Goal: Task Accomplishment & Management: Manage account settings

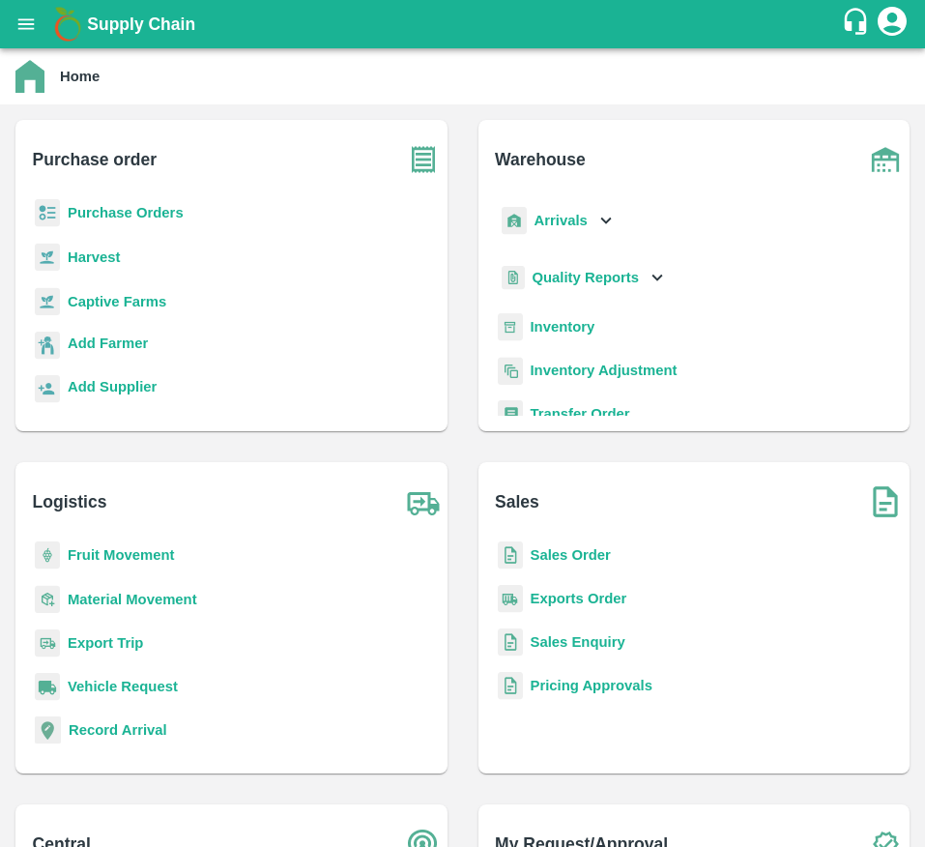
click at [156, 211] on b "Purchase Orders" at bounding box center [126, 212] width 116 height 15
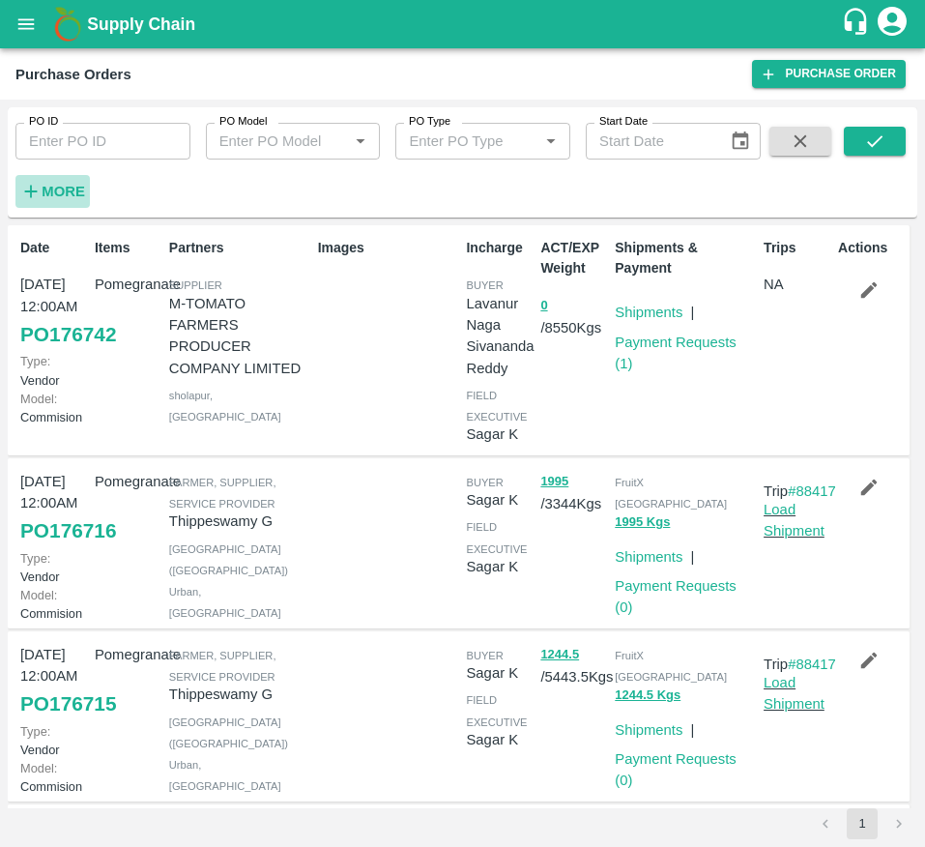
click at [47, 191] on strong "More" at bounding box center [64, 191] width 44 height 15
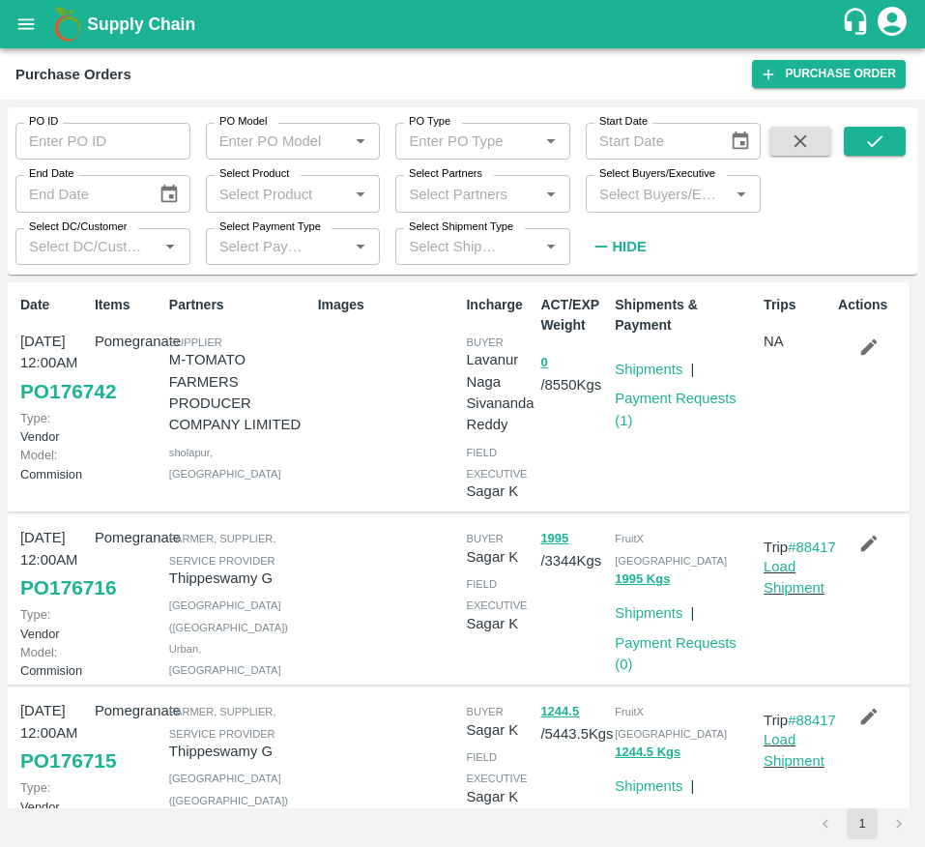
click at [94, 237] on input "Select DC/Customer" at bounding box center [86, 246] width 131 height 25
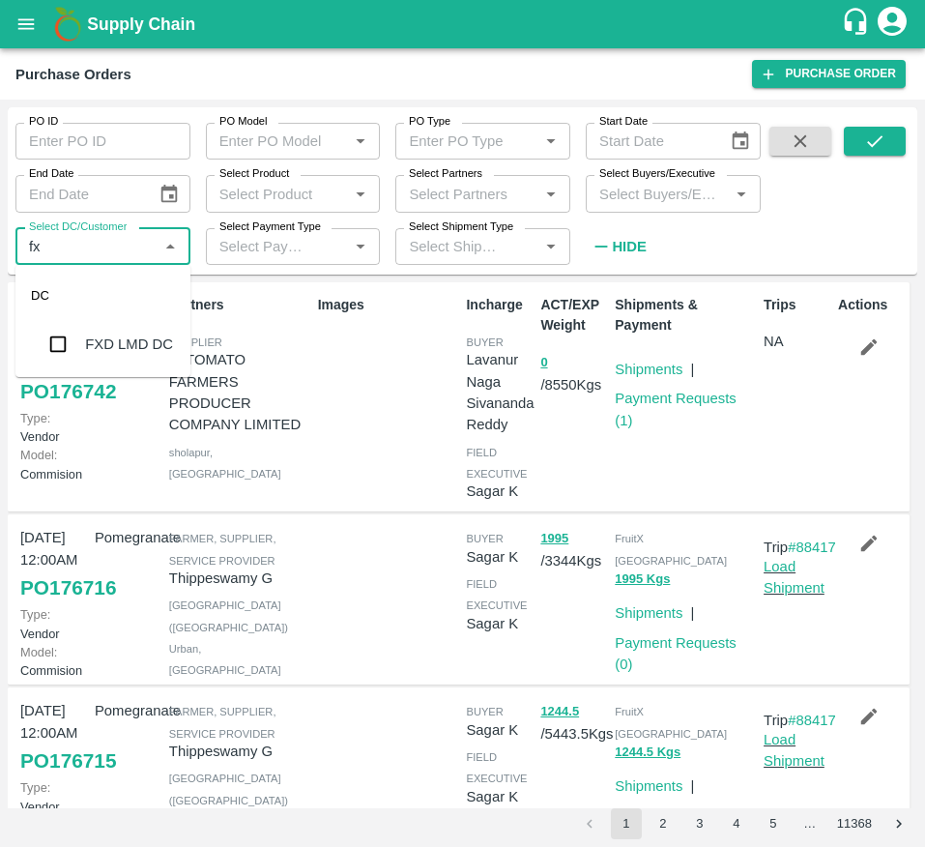
type input "f"
click at [624, 189] on input "Select Buyers/Executive" at bounding box center [657, 193] width 131 height 25
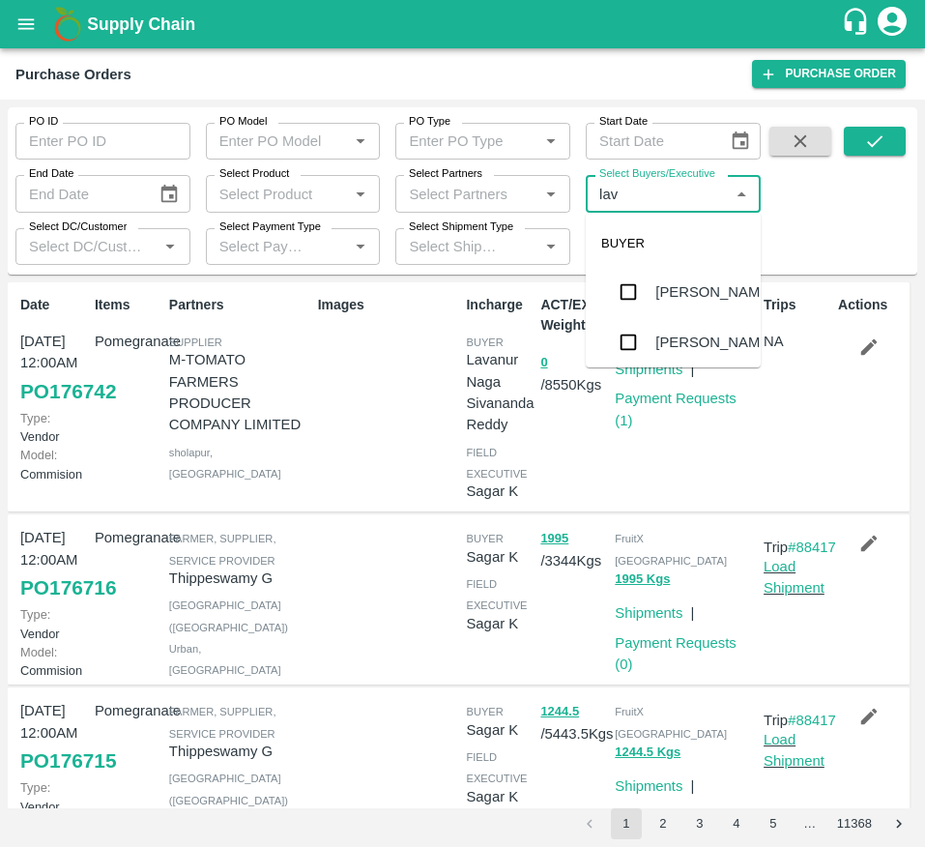
type input "lava"
click at [664, 289] on div "Lavanur Naga Sivananda Reddy" at bounding box center [700, 316] width 90 height 86
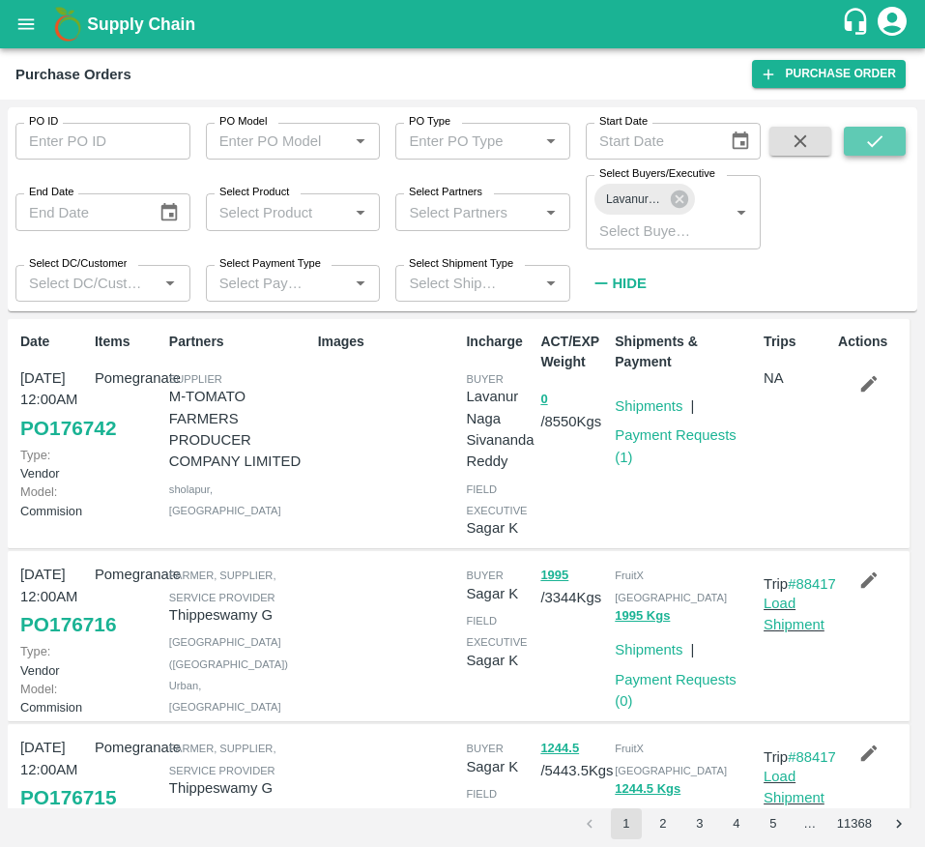
click at [875, 141] on icon "submit" at bounding box center [874, 141] width 21 height 21
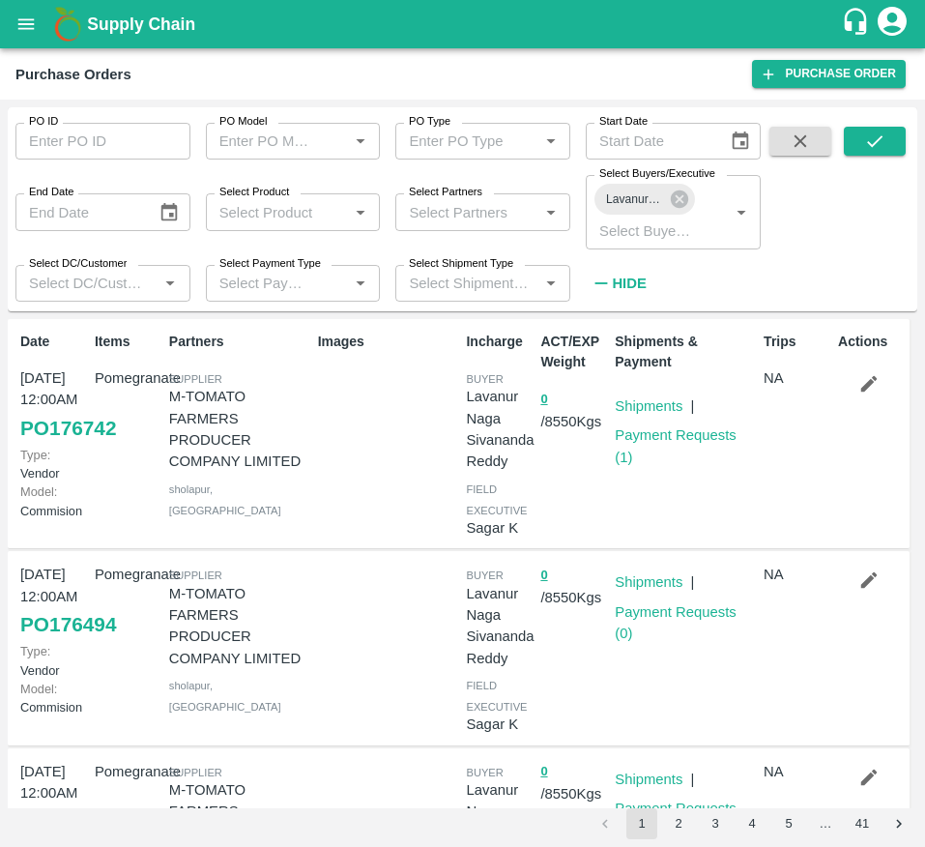
click at [749, 501] on div "Shipments & Payment Shipments | Payment Requests ( 1 )" at bounding box center [681, 433] width 149 height 219
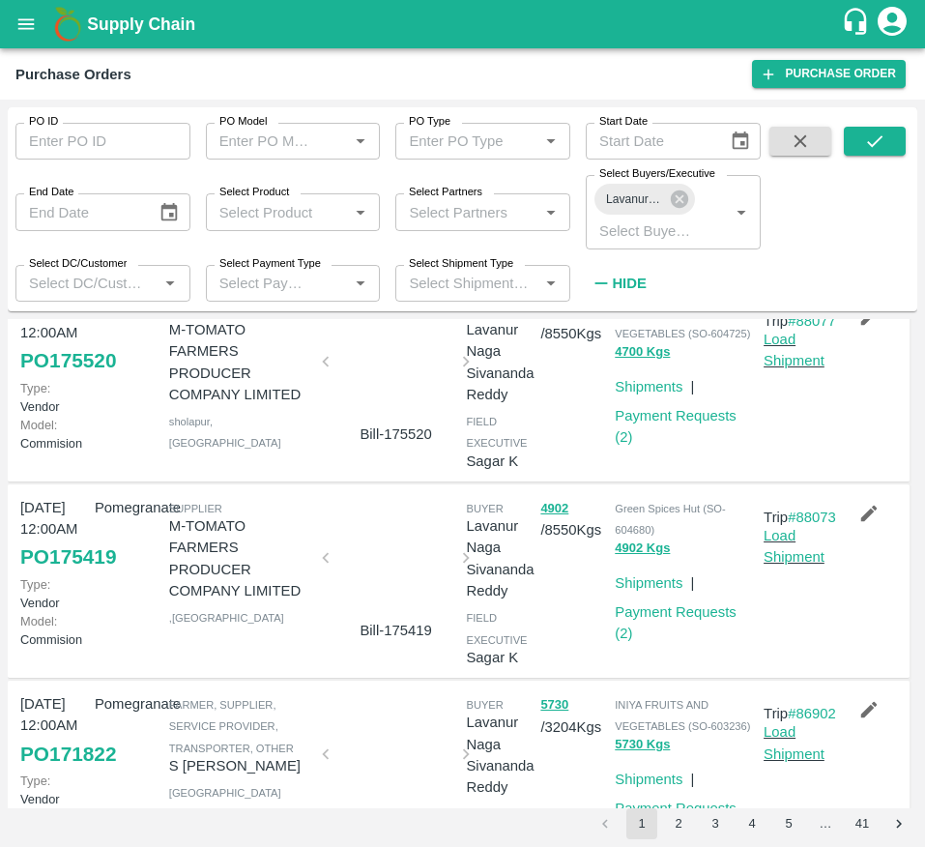
scroll to position [1244, 0]
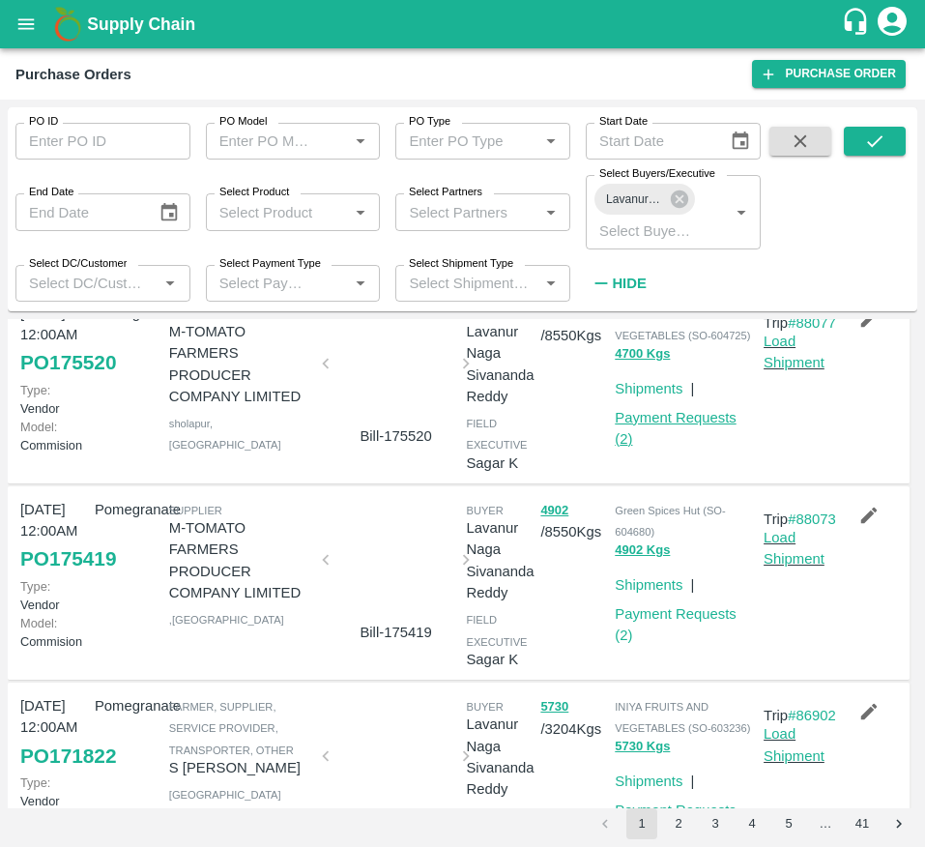
click at [699, 447] on link "Payment Requests ( 2 )" at bounding box center [675, 428] width 121 height 37
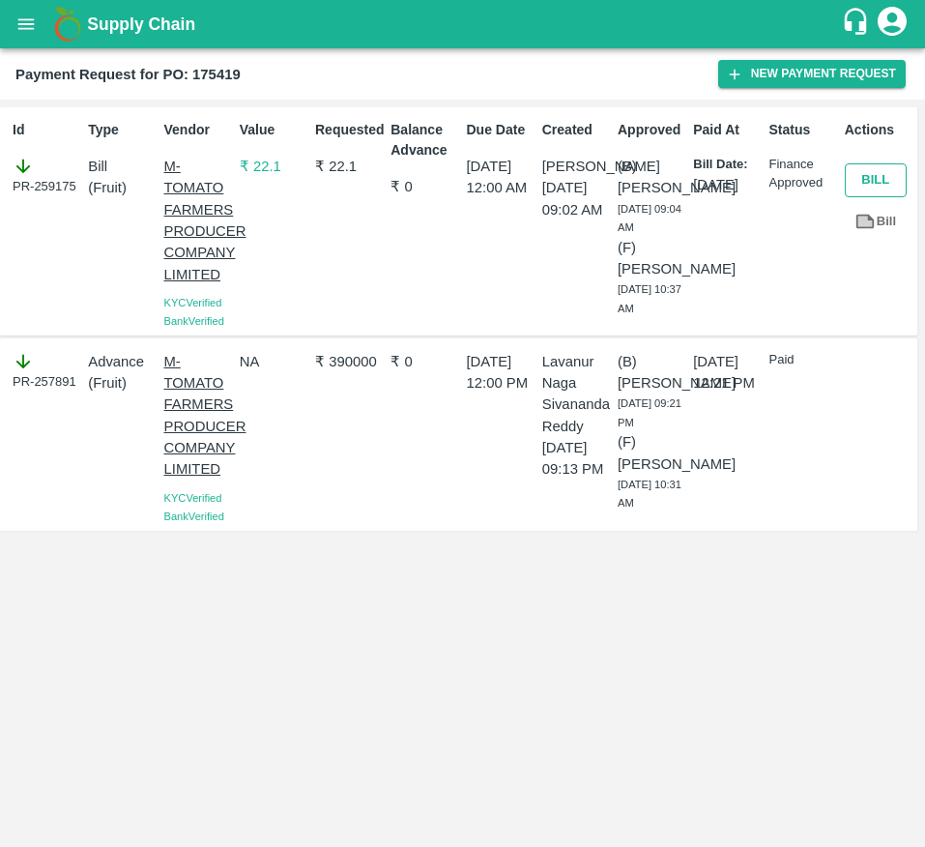
click at [877, 194] on button "Bill" at bounding box center [876, 180] width 62 height 34
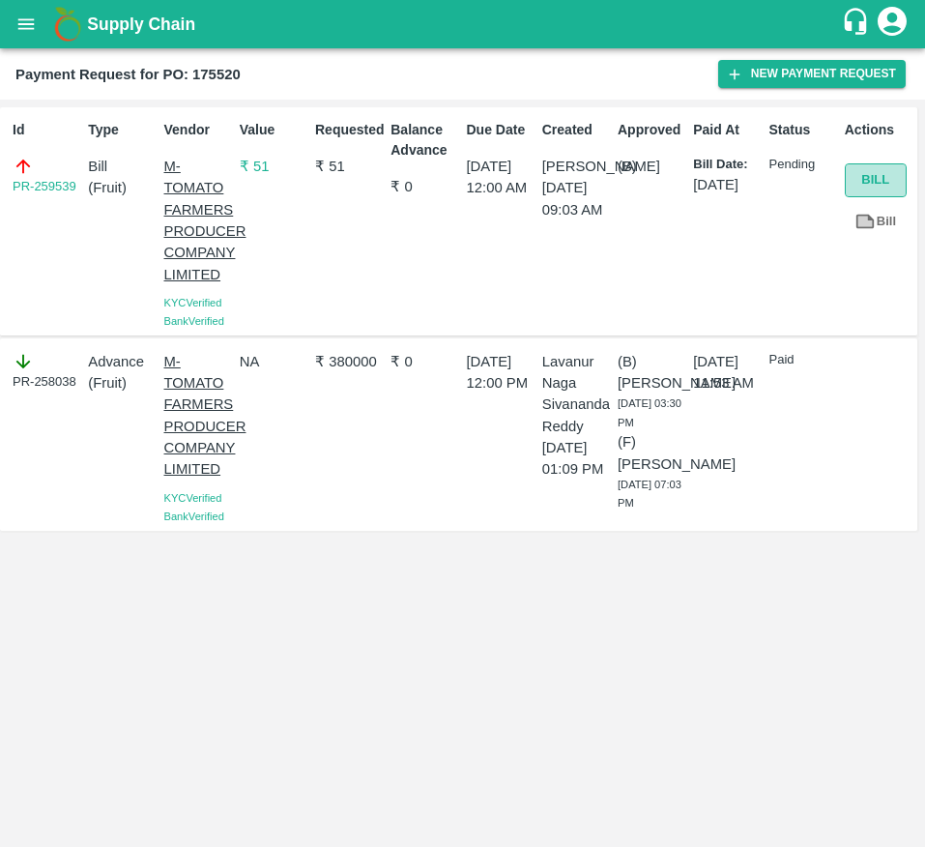
click at [880, 165] on button "Bill" at bounding box center [876, 180] width 62 height 34
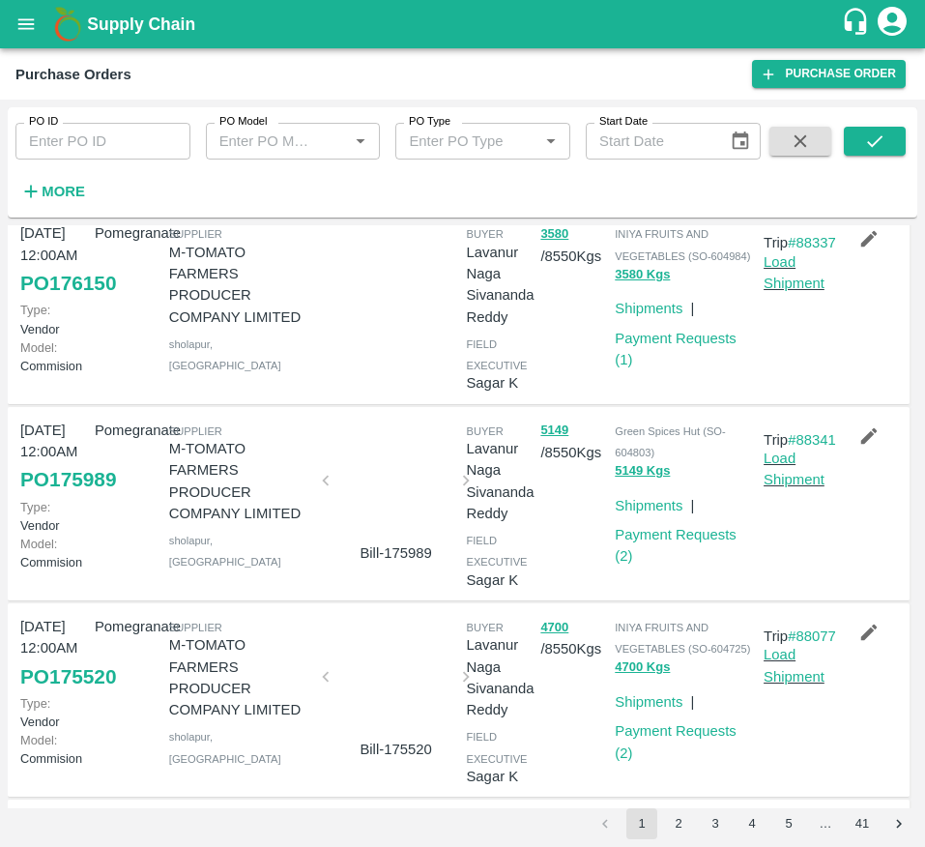
scroll to position [841, 0]
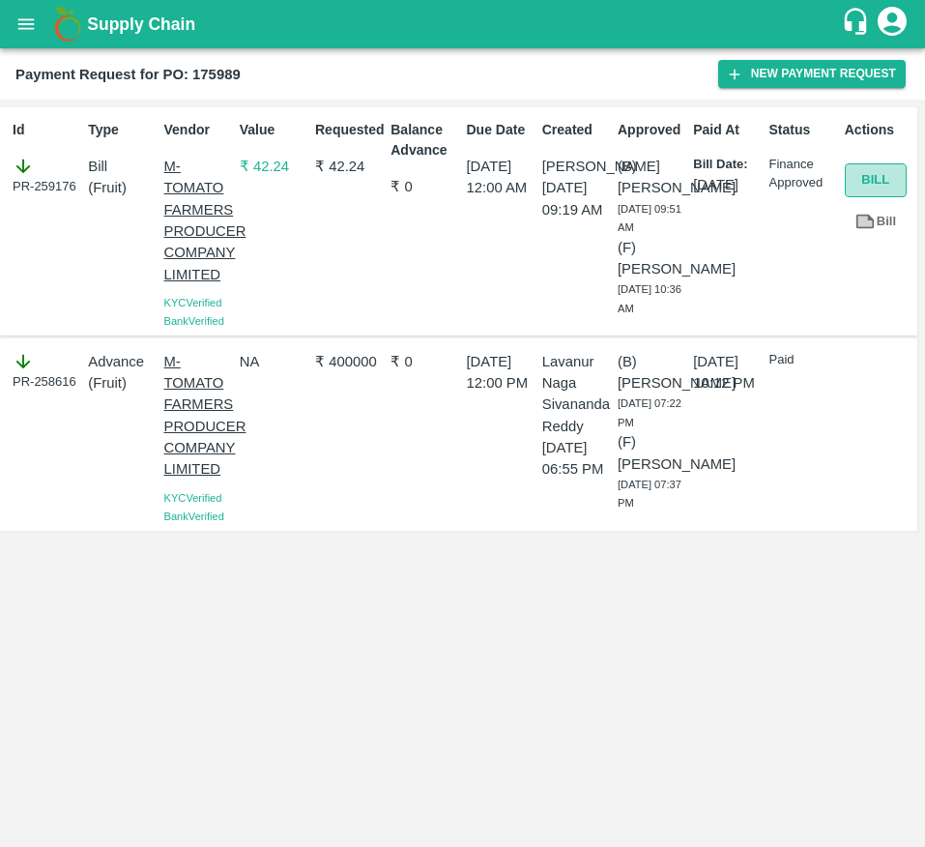
click at [873, 178] on button "Bill" at bounding box center [876, 180] width 62 height 34
